Goal: Transaction & Acquisition: Subscribe to service/newsletter

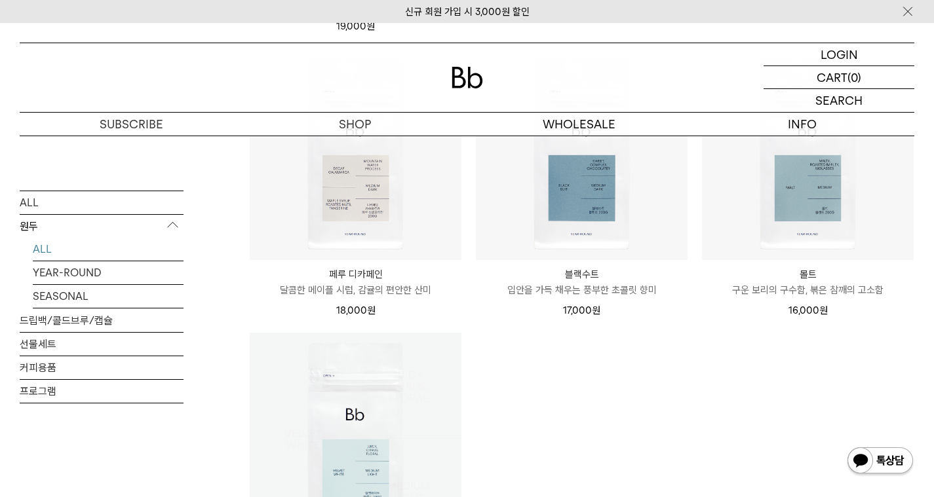
scroll to position [1002, 0]
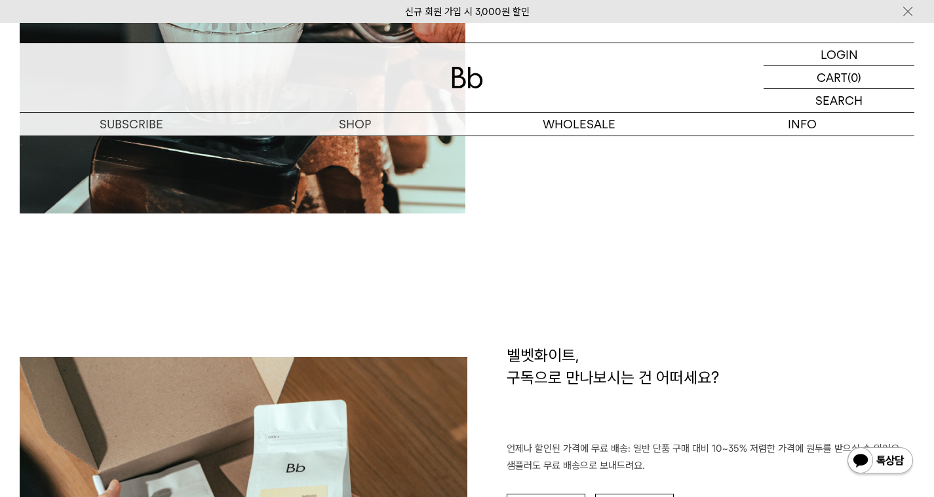
scroll to position [2146, 0]
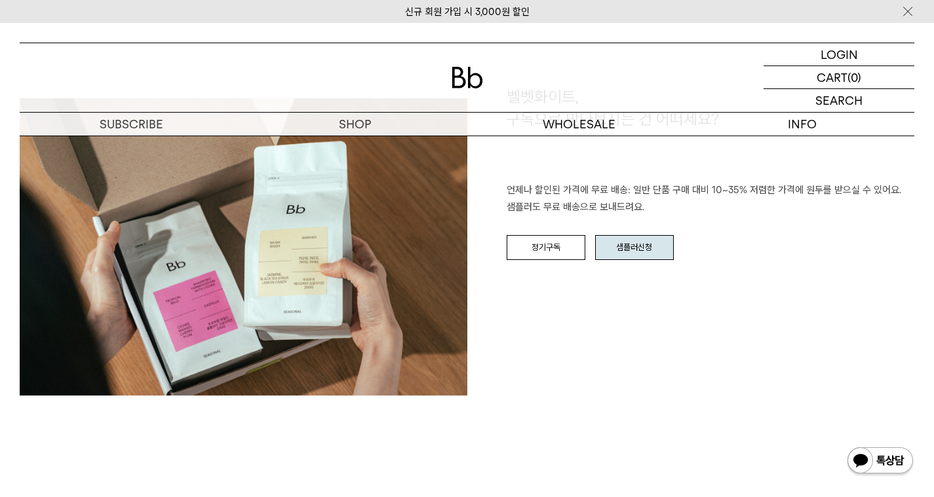
click at [636, 251] on link "샘플러신청" at bounding box center [634, 247] width 79 height 25
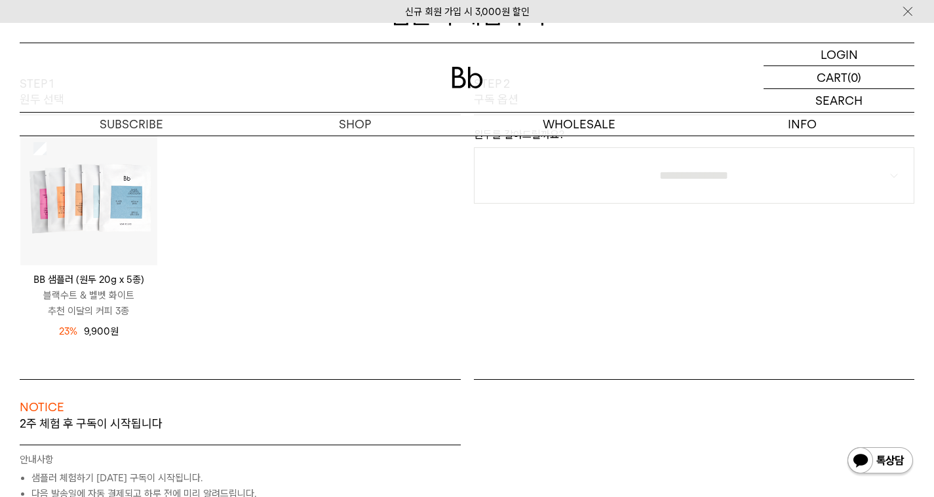
scroll to position [206, 0]
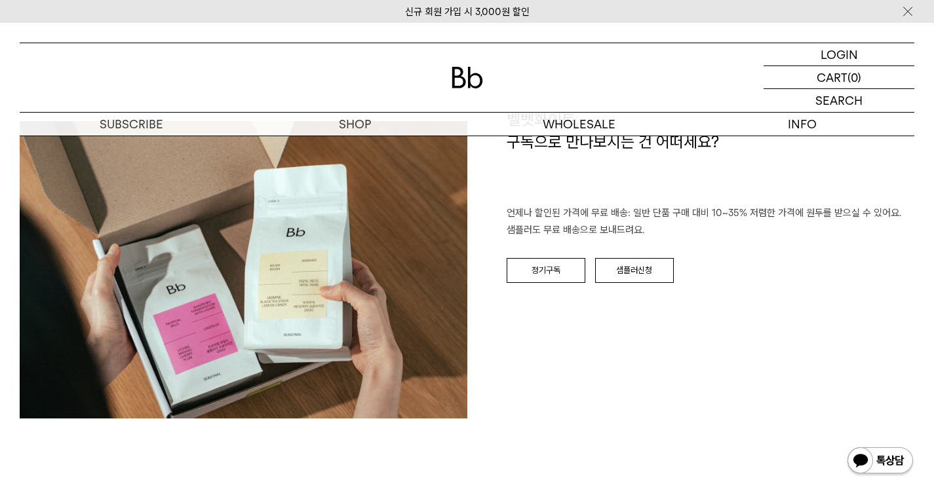
scroll to position [2146, 0]
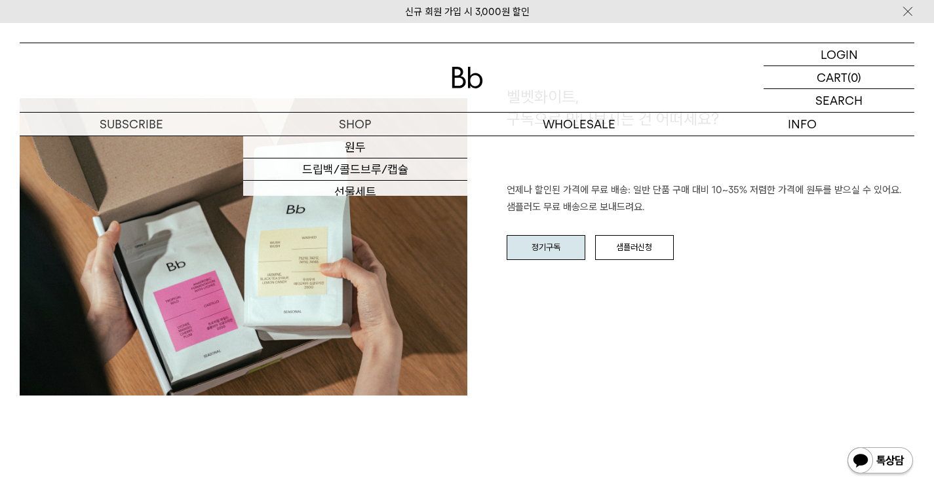
click at [537, 254] on link "정기구독" at bounding box center [545, 247] width 79 height 25
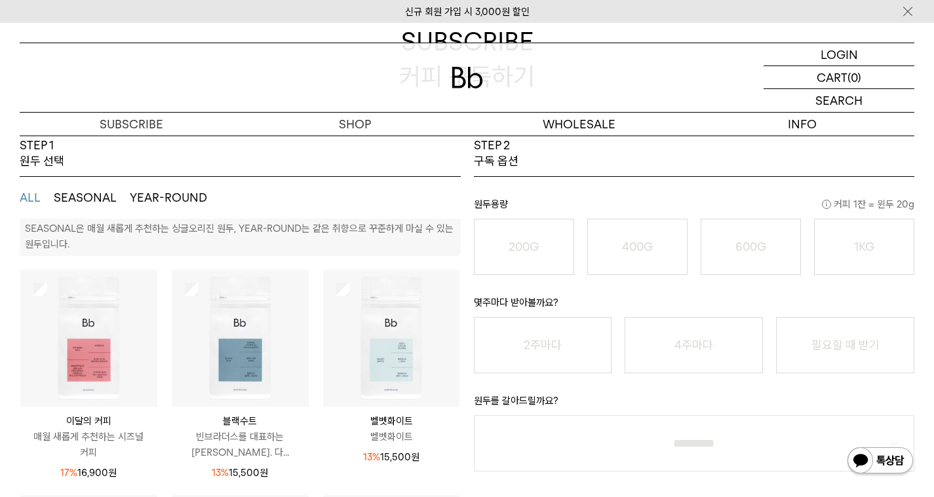
scroll to position [3, 0]
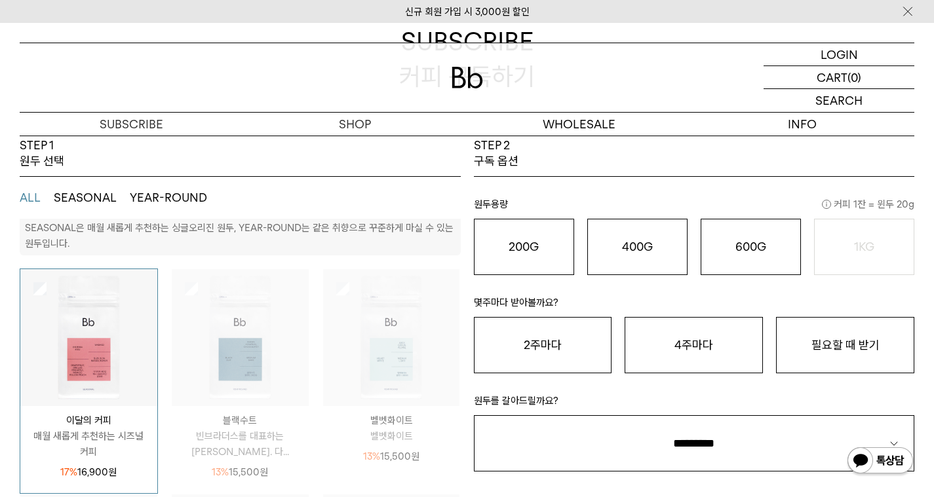
click at [111, 280] on img at bounding box center [88, 337] width 137 height 137
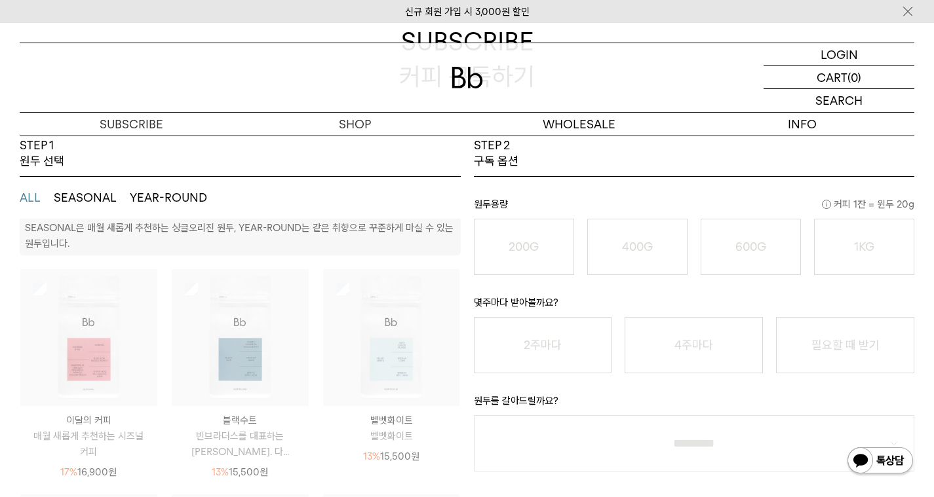
click at [425, 304] on img at bounding box center [391, 337] width 137 height 137
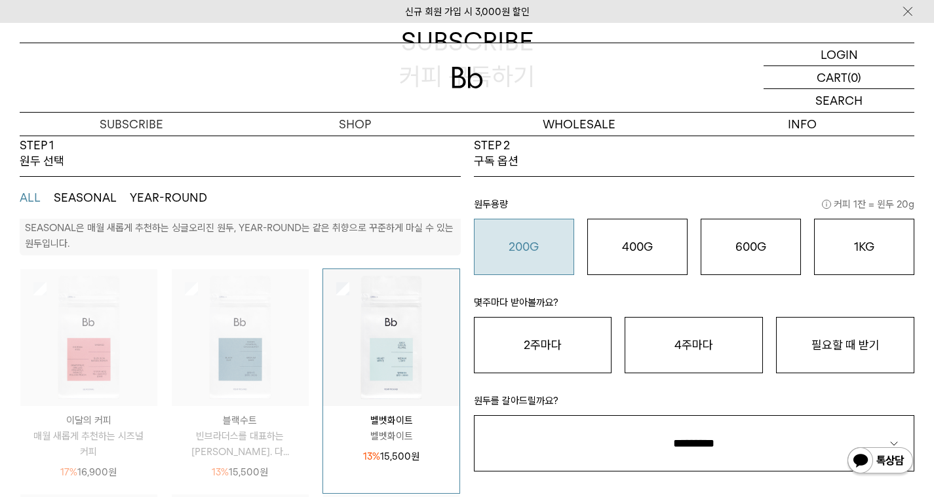
click at [542, 259] on button "200G 16,900 원" at bounding box center [524, 247] width 100 height 56
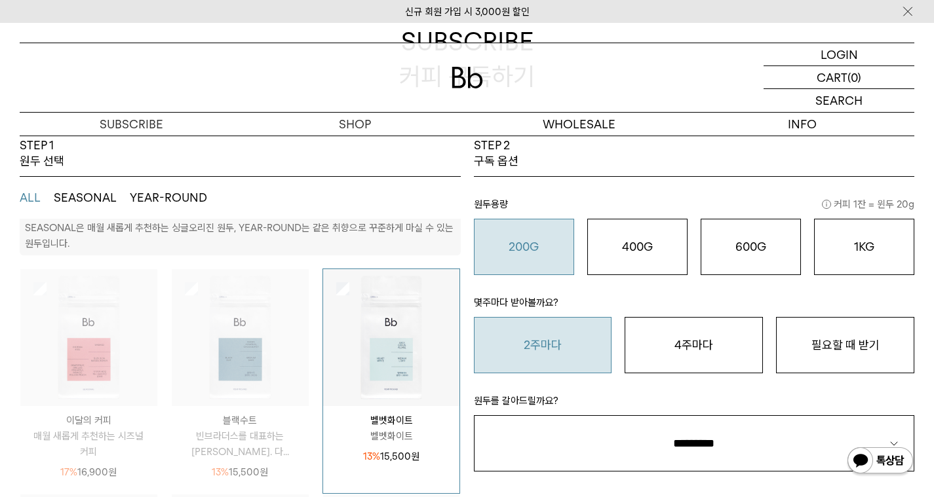
click at [544, 345] on button "2주마다" at bounding box center [543, 345] width 138 height 56
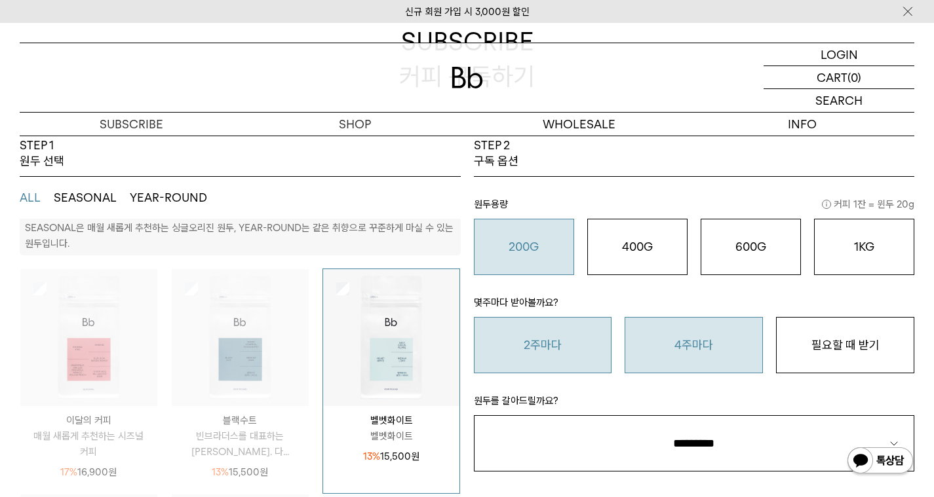
click at [662, 345] on button "4주마다" at bounding box center [693, 345] width 138 height 56
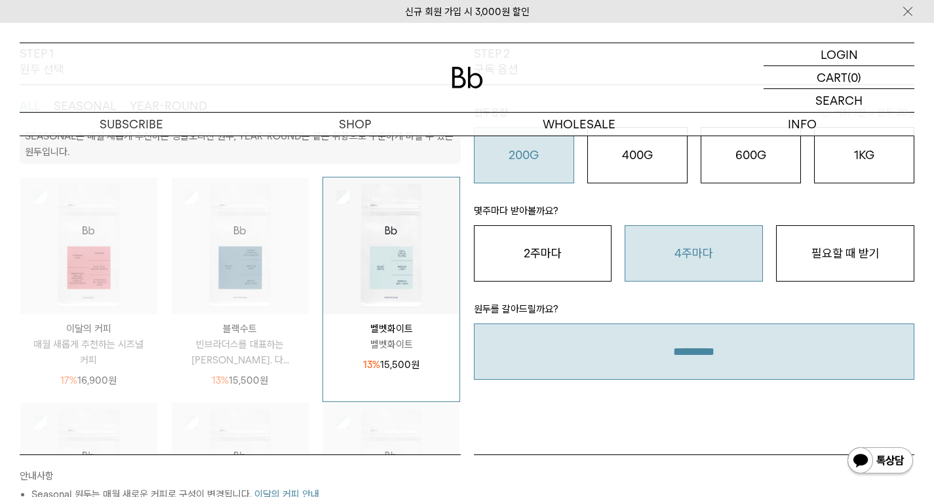
scroll to position [254, 0]
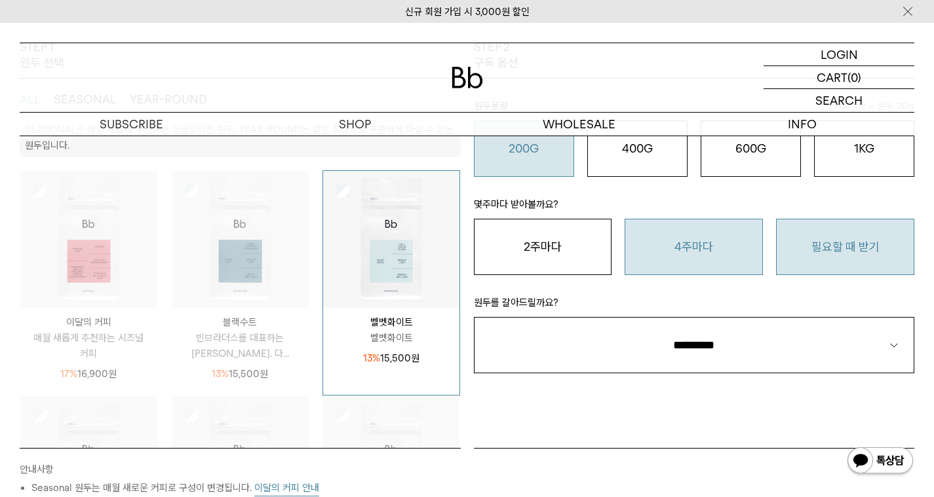
click at [836, 257] on button "필요할 때 받기" at bounding box center [845, 247] width 138 height 56
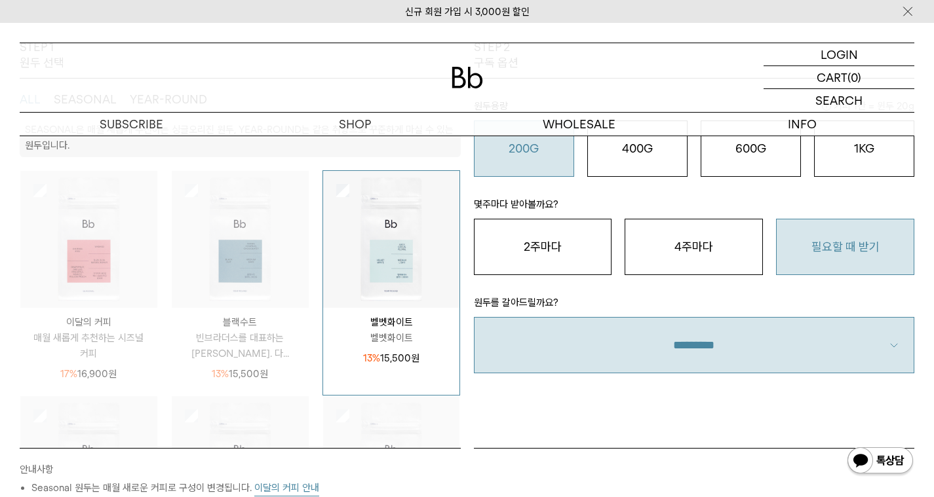
click at [725, 353] on select "**********" at bounding box center [694, 345] width 441 height 56
select select "**"
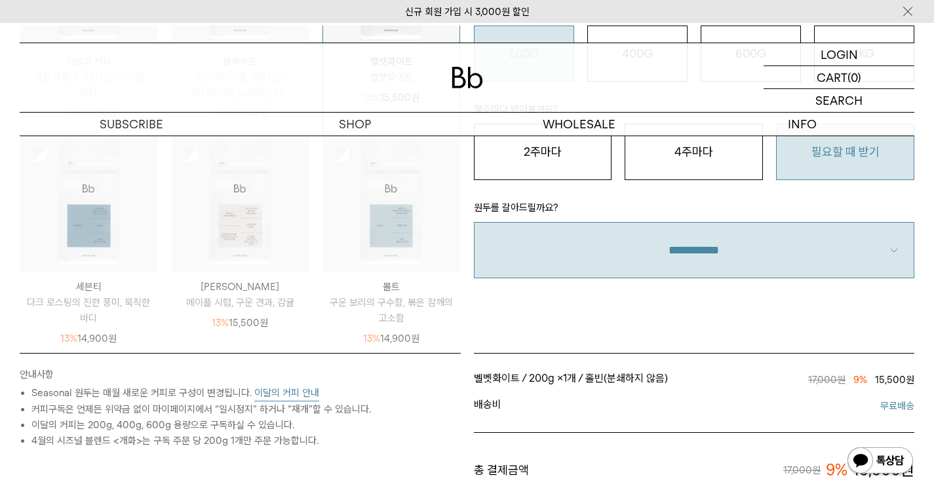
scroll to position [350, 0]
